Goal: Find specific page/section: Find specific page/section

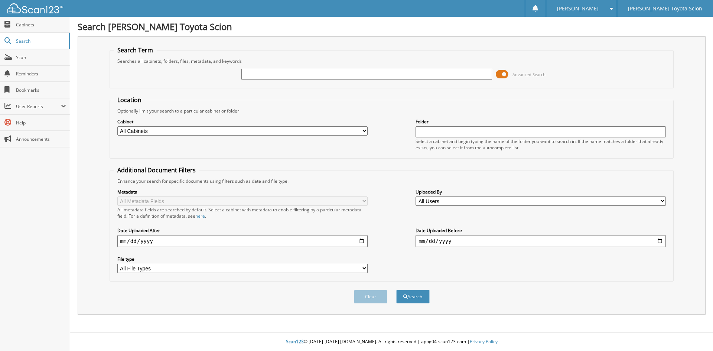
click at [269, 74] on input "text" at bounding box center [366, 74] width 250 height 11
type input "ratoy1158"
click at [396, 290] on button "Search" at bounding box center [412, 297] width 33 height 14
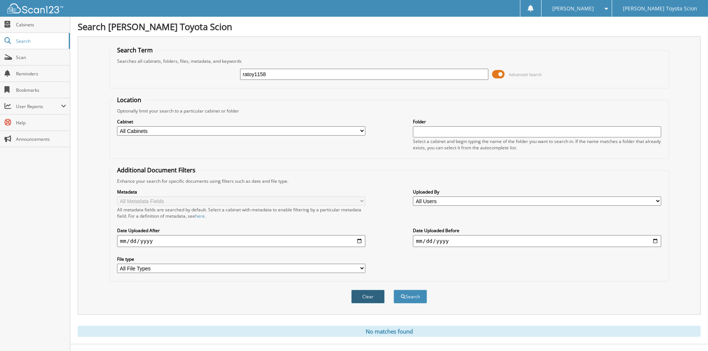
click at [373, 295] on button "Clear" at bounding box center [367, 297] width 33 height 14
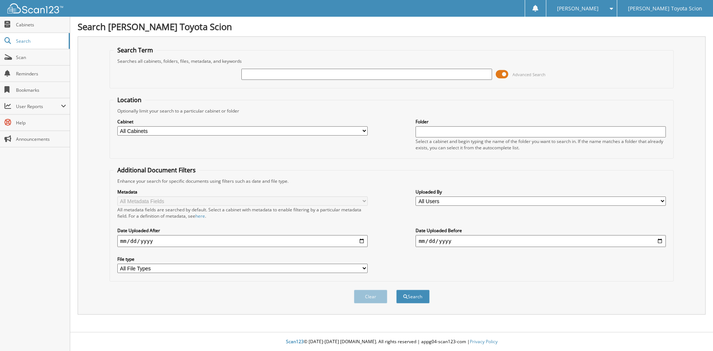
click at [262, 64] on div "Advanced Search" at bounding box center [392, 74] width 556 height 20
click at [261, 75] on input "text" at bounding box center [366, 74] width 250 height 11
type input "r"
type input "1158"
click at [396, 290] on button "Search" at bounding box center [412, 297] width 33 height 14
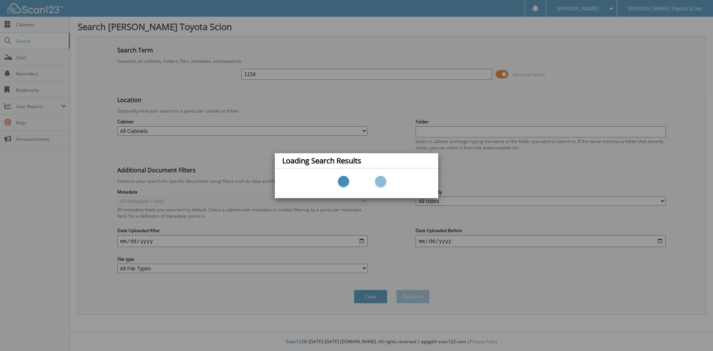
click at [385, 105] on div "Loading Search Results" at bounding box center [356, 175] width 713 height 351
